Goal: Task Accomplishment & Management: Use online tool/utility

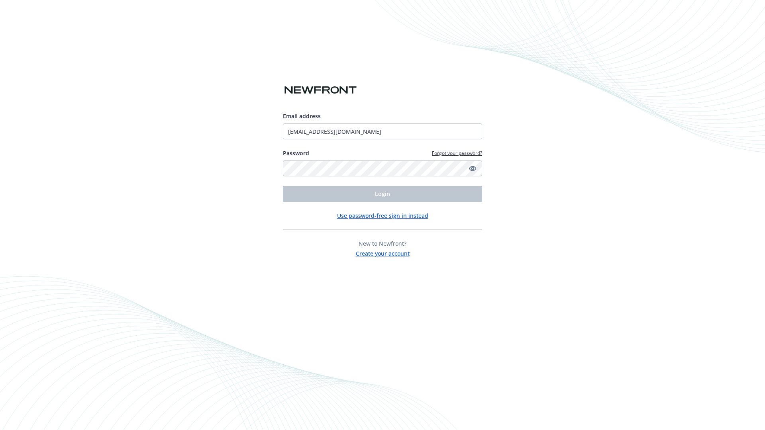
type input "[EMAIL_ADDRESS][DOMAIN_NAME]"
click at [382, 194] on span "Login" at bounding box center [382, 194] width 15 height 8
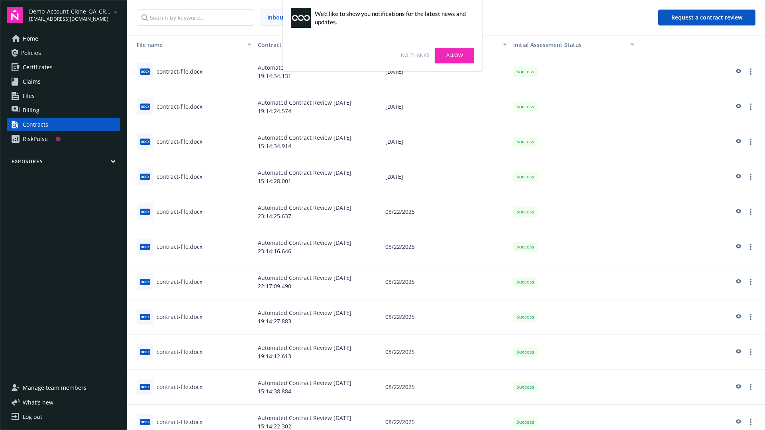
click at [415, 55] on link "No, thanks" at bounding box center [415, 55] width 28 height 7
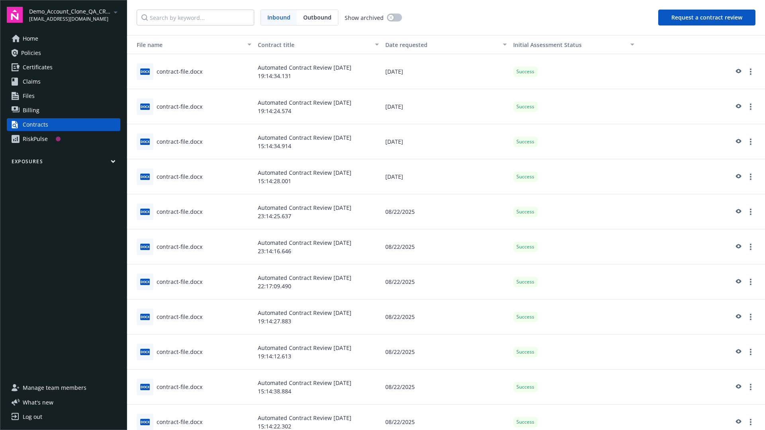
click at [707, 18] on button "Request a contract review" at bounding box center [706, 18] width 97 height 16
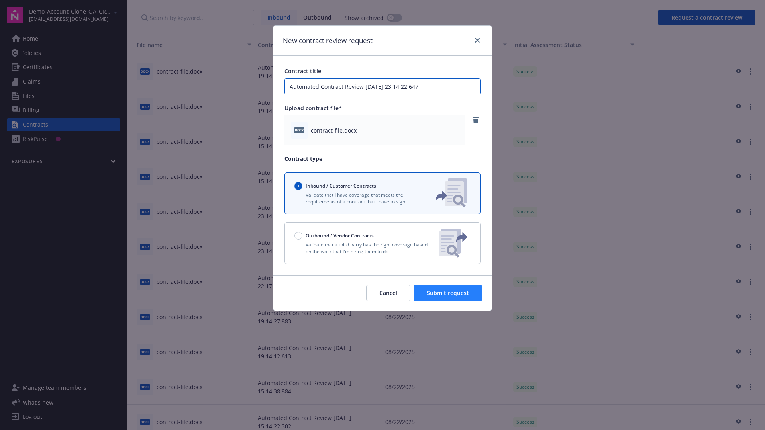
type input "Automated Contract Review 08-25-2025 23:14:22.647"
click at [448, 293] on span "Submit request" at bounding box center [448, 293] width 42 height 8
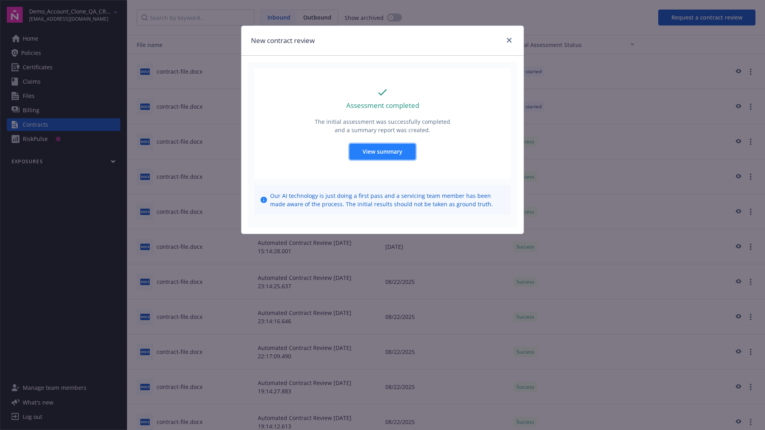
click at [382, 151] on span "View summary" at bounding box center [383, 152] width 40 height 8
